Goal: Information Seeking & Learning: Learn about a topic

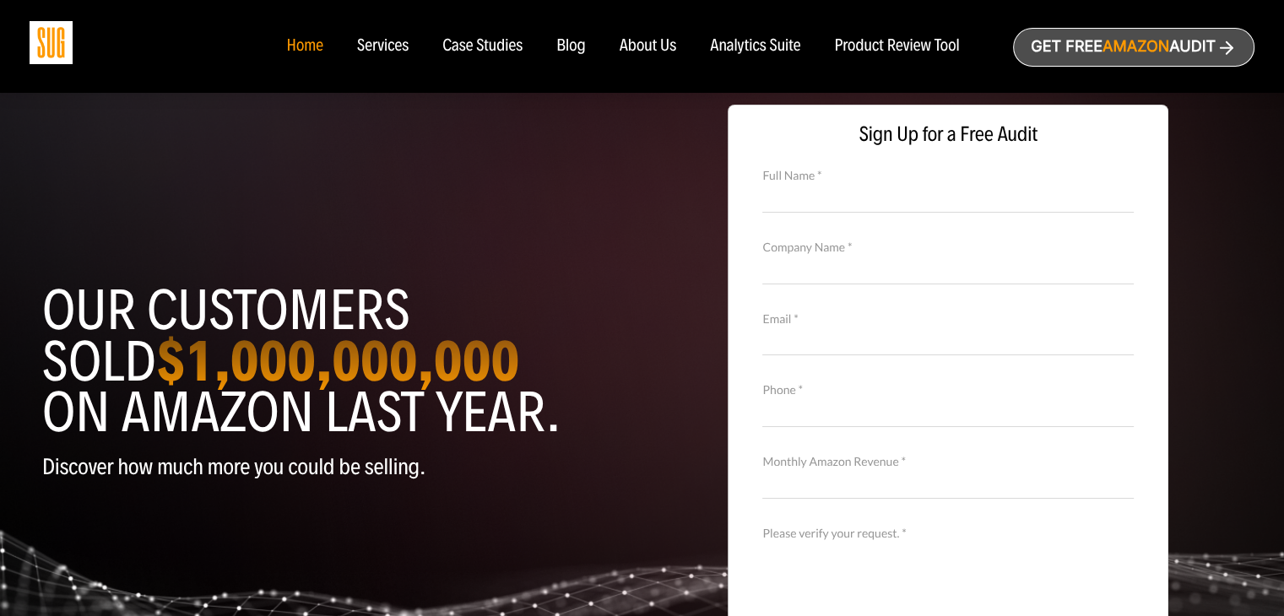
click at [385, 41] on div "Services" at bounding box center [382, 46] width 51 height 19
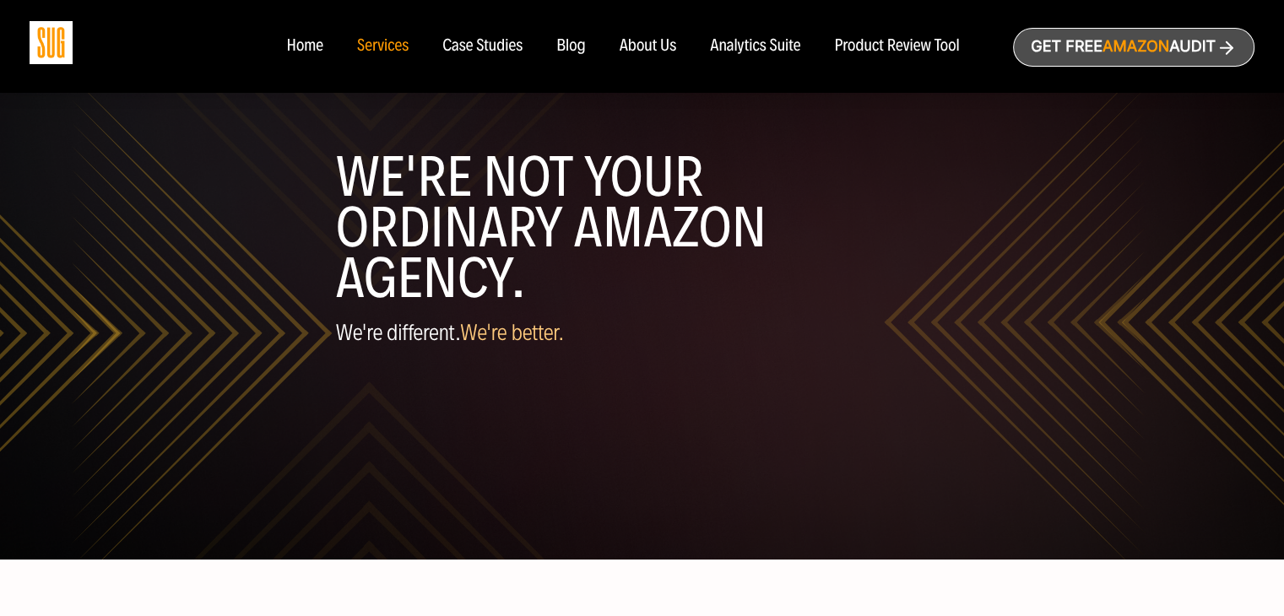
click at [477, 51] on div "Case Studies" at bounding box center [482, 46] width 80 height 19
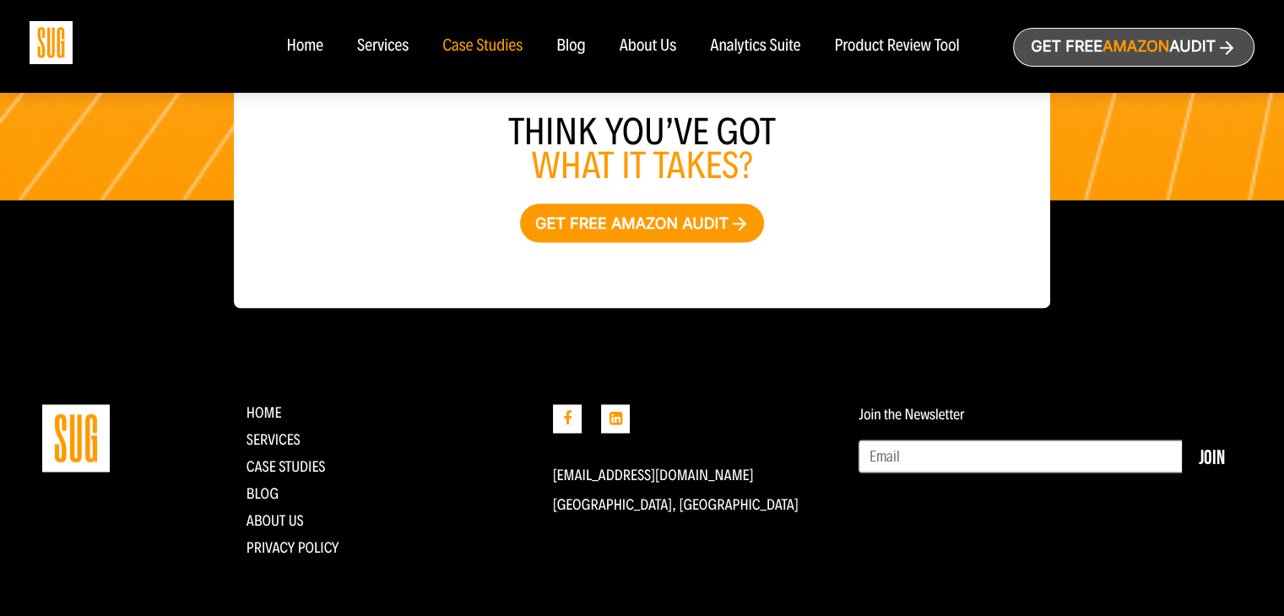
scroll to position [2581, 0]
